Goal: Navigation & Orientation: Find specific page/section

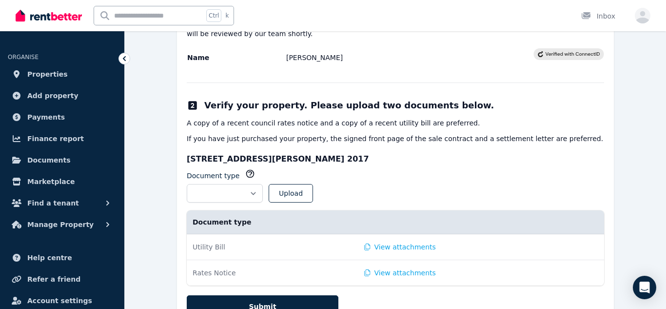
scroll to position [220, 0]
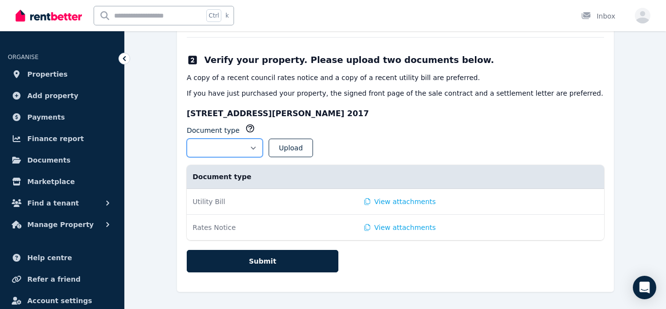
click at [263, 145] on select "**********" at bounding box center [225, 147] width 76 height 19
click at [409, 104] on div "**********" at bounding box center [395, 117] width 437 height 347
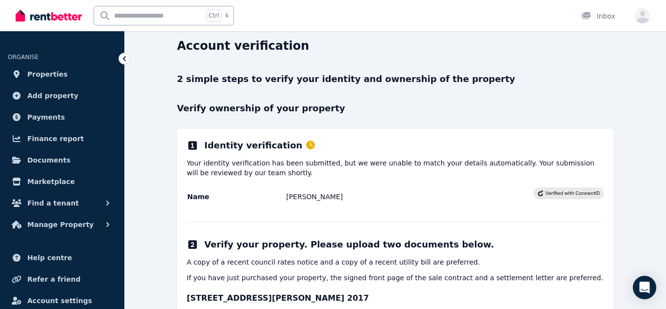
scroll to position [30, 0]
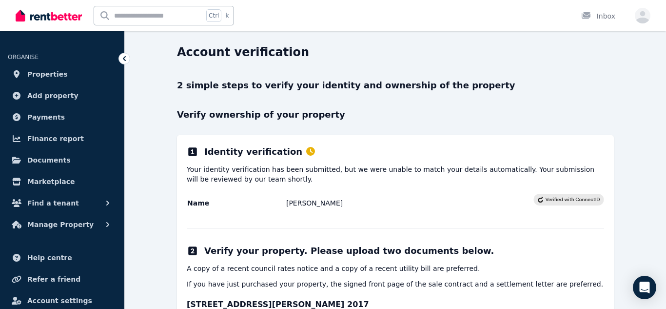
click at [551, 199] on icon at bounding box center [569, 200] width 62 height 6
click at [349, 189] on div "**********" at bounding box center [395, 308] width 437 height 347
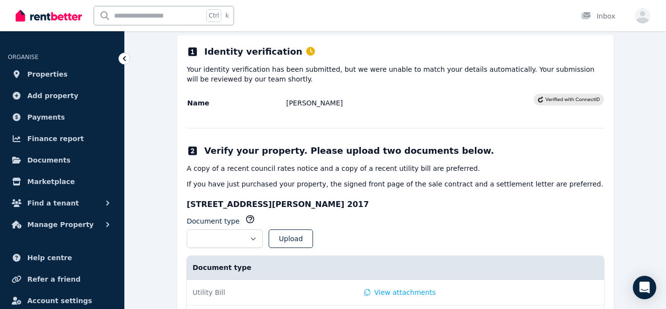
scroll to position [0, 0]
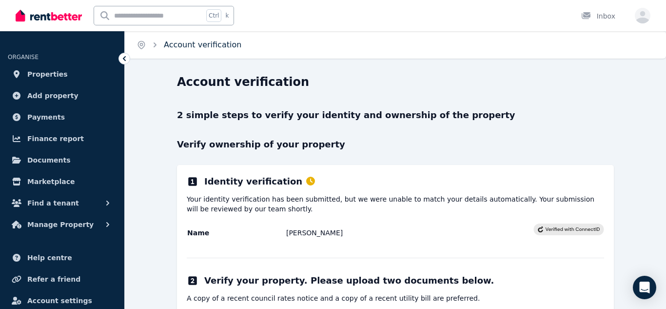
click at [182, 48] on link "Account verification" at bounding box center [203, 44] width 78 height 9
click at [63, 78] on link "Properties" at bounding box center [62, 74] width 109 height 20
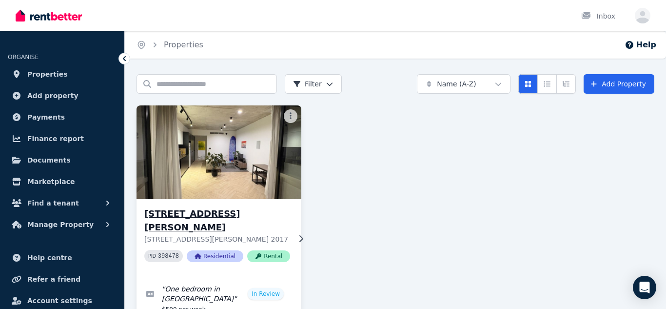
click at [240, 187] on img at bounding box center [219, 152] width 173 height 99
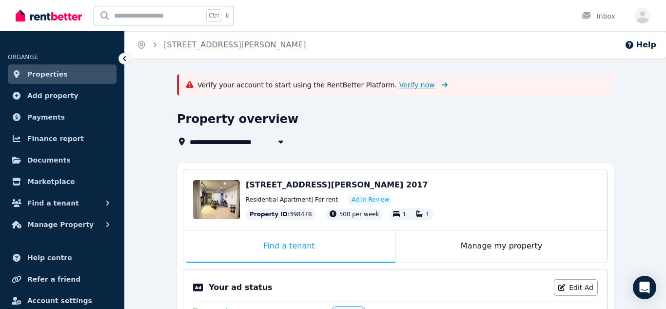
click at [404, 85] on span "Verify now" at bounding box center [417, 85] width 36 height 10
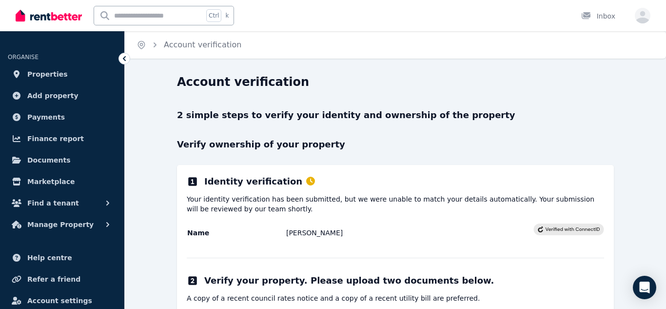
click at [652, 13] on div "Open main menu Ctrl k Inbox Open user menu" at bounding box center [333, 15] width 666 height 31
click at [642, 20] on icon "button" at bounding box center [643, 17] width 16 height 12
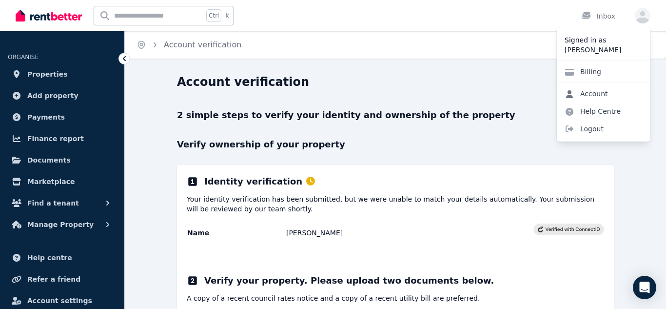
click at [612, 98] on link "Account" at bounding box center [586, 94] width 59 height 18
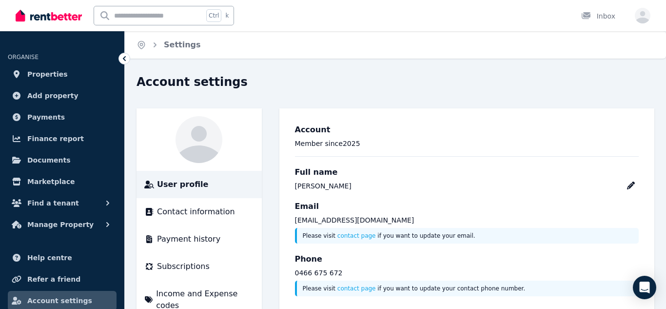
scroll to position [44, 0]
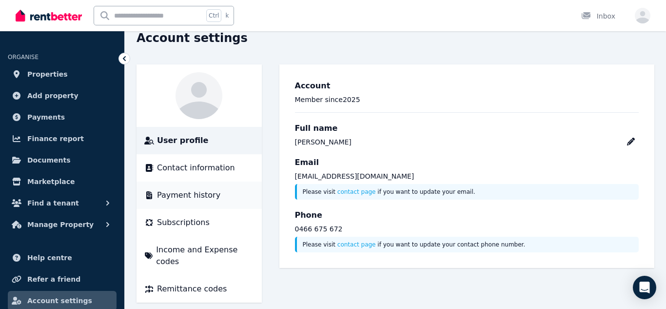
click at [217, 192] on div "Payment history" at bounding box center [199, 195] width 110 height 12
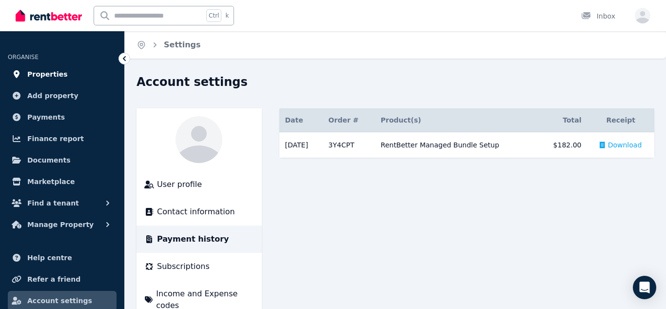
click at [45, 77] on span "Properties" at bounding box center [47, 74] width 40 height 12
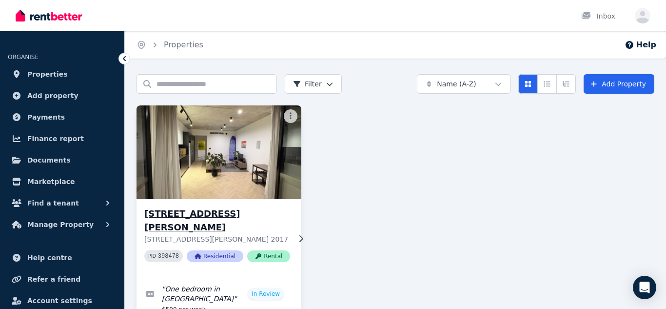
click at [193, 213] on h3 "[STREET_ADDRESS][PERSON_NAME]" at bounding box center [217, 220] width 146 height 27
